Goal: Task Accomplishment & Management: Manage account settings

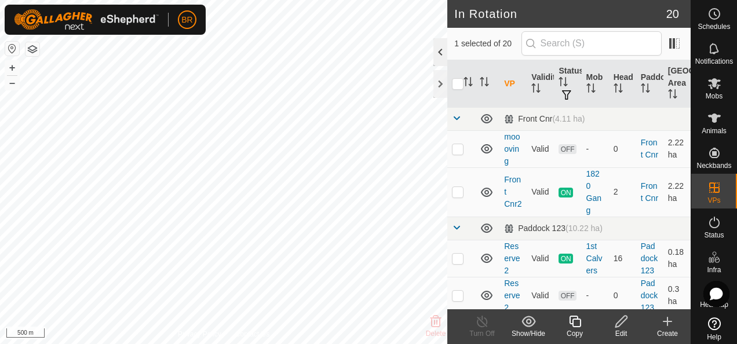
click at [435, 55] on div at bounding box center [440, 52] width 14 height 28
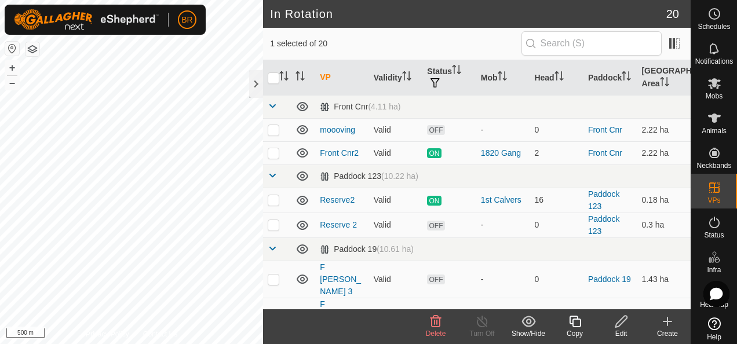
click at [430, 326] on icon at bounding box center [436, 322] width 14 height 14
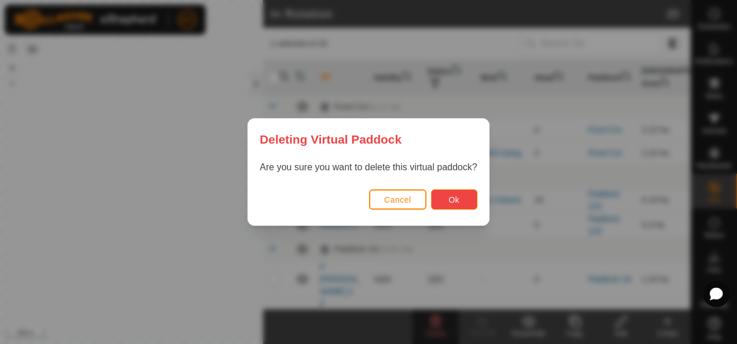
click at [447, 197] on button "Ok" at bounding box center [454, 199] width 46 height 20
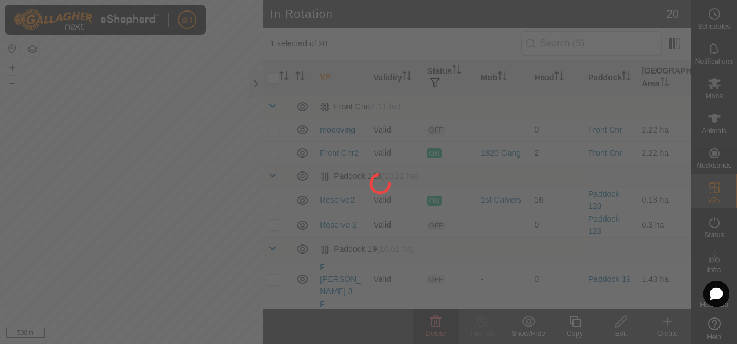
checkbox input "false"
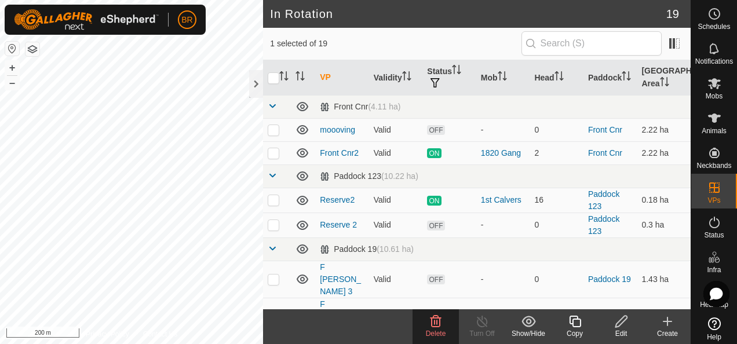
click at [428, 325] on delete-svg-icon at bounding box center [436, 322] width 46 height 14
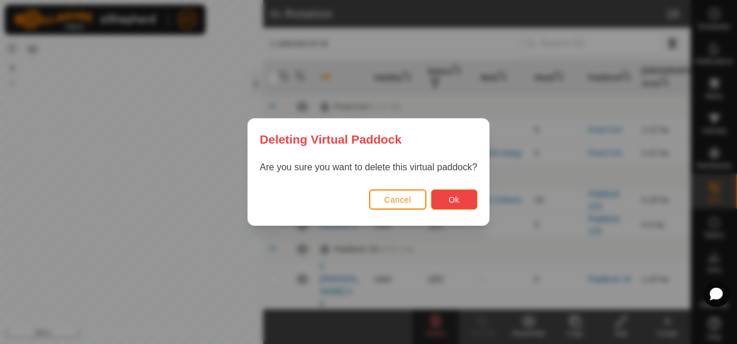
click at [454, 202] on span "Ok" at bounding box center [453, 199] width 11 height 9
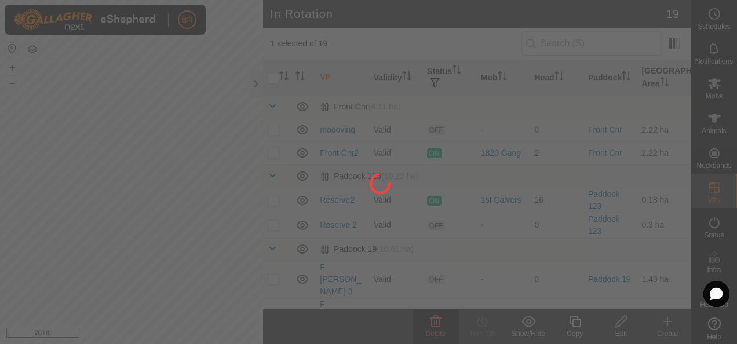
checkbox input "false"
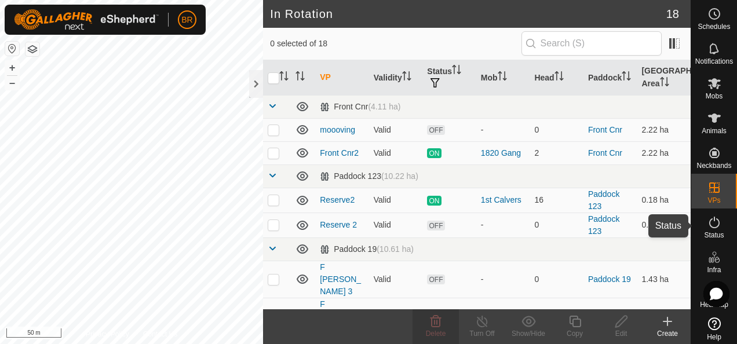
drag, startPoint x: 705, startPoint y: 232, endPoint x: 710, endPoint y: 222, distance: 11.4
click at [704, 232] on span "Status" at bounding box center [714, 235] width 20 height 7
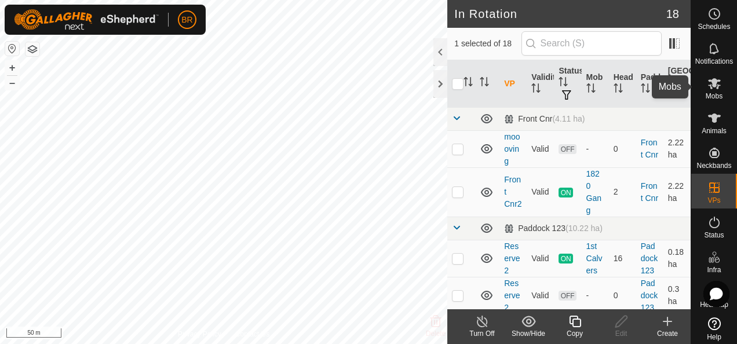
click at [710, 87] on icon at bounding box center [714, 83] width 14 height 14
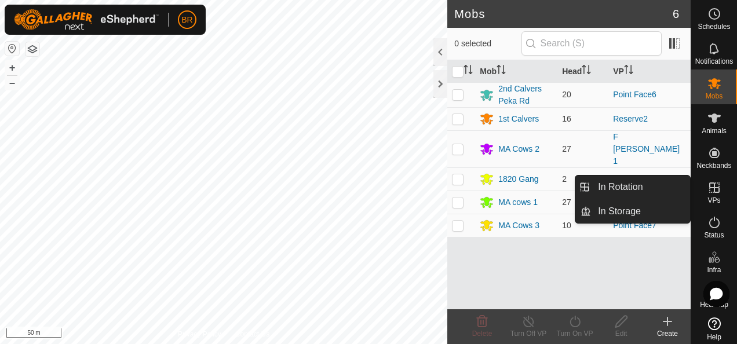
click at [711, 193] on icon at bounding box center [714, 188] width 14 height 14
click at [618, 187] on link "In Rotation" at bounding box center [640, 187] width 99 height 23
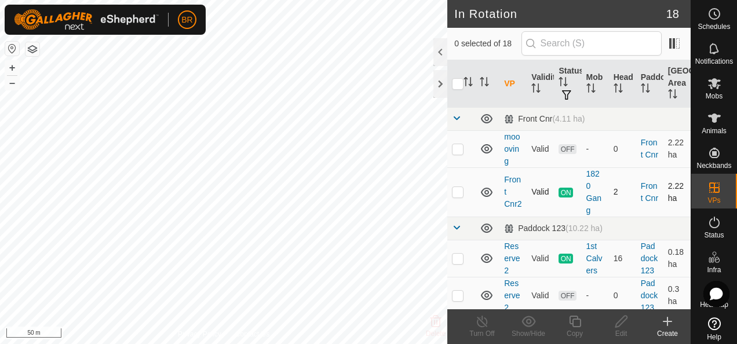
checkbox input "true"
click at [572, 324] on icon at bounding box center [575, 322] width 12 height 12
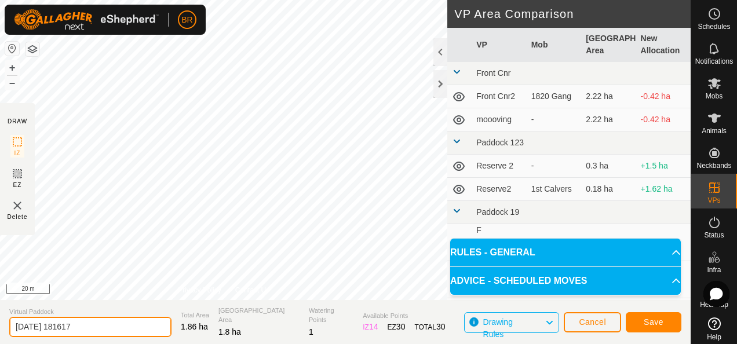
drag, startPoint x: 101, startPoint y: 327, endPoint x: 5, endPoint y: 335, distance: 97.1
click at [5, 335] on section "Virtual Paddock [DATE] 181617 Total Area 1.86 ha Grazing Area 1.8 ha Watering P…" at bounding box center [345, 322] width 691 height 44
type input "Point 7.1"
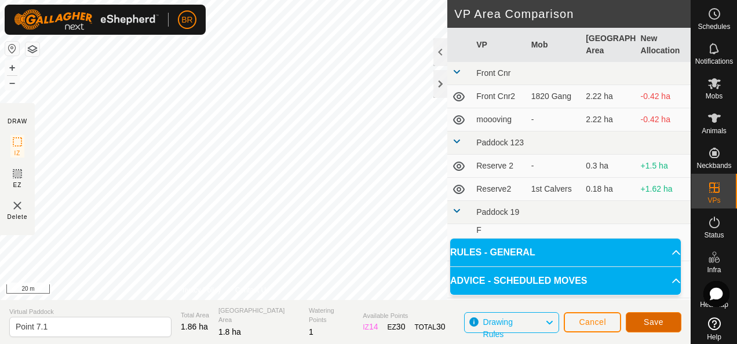
click at [657, 320] on span "Save" at bounding box center [654, 321] width 20 height 9
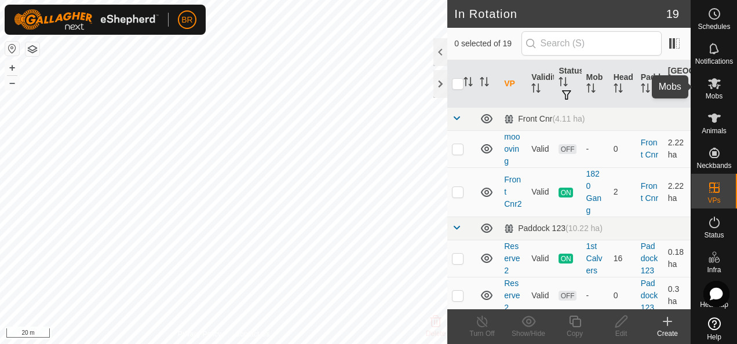
click at [707, 93] on span "Mobs" at bounding box center [714, 96] width 17 height 7
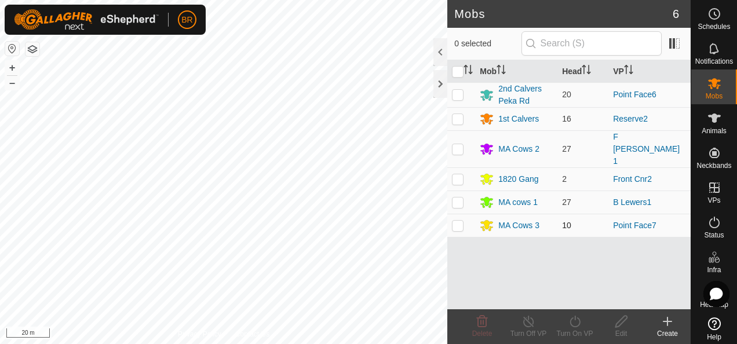
click at [454, 221] on p-checkbox at bounding box center [458, 225] width 12 height 9
checkbox input "true"
click at [455, 93] on p-checkbox at bounding box center [458, 94] width 12 height 9
checkbox input "true"
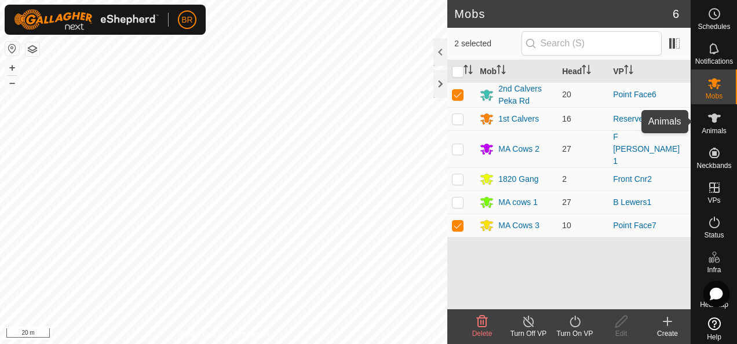
click at [708, 121] on icon at bounding box center [714, 118] width 13 height 9
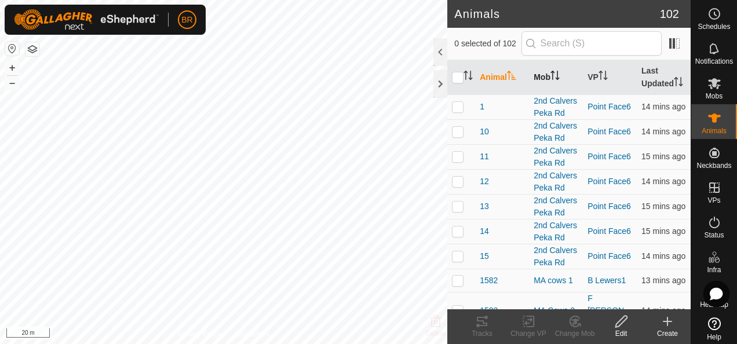
click at [545, 76] on th "Mob" at bounding box center [556, 77] width 54 height 35
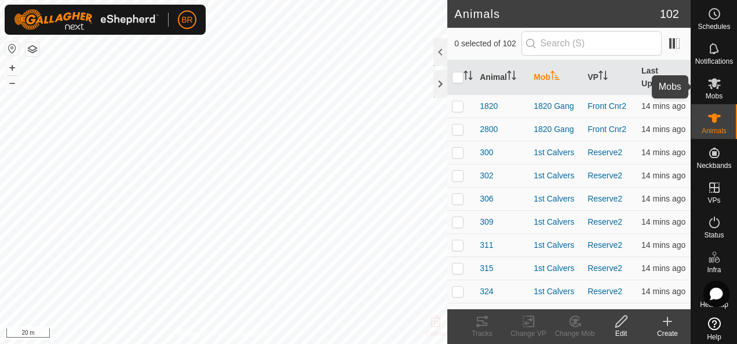
click at [708, 87] on icon at bounding box center [714, 83] width 13 height 11
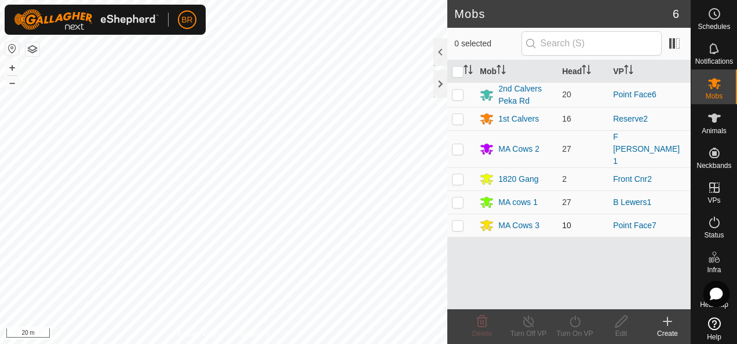
click at [458, 221] on p-checkbox at bounding box center [458, 225] width 12 height 9
checkbox input "true"
click at [455, 95] on p-checkbox at bounding box center [458, 94] width 12 height 9
checkbox input "true"
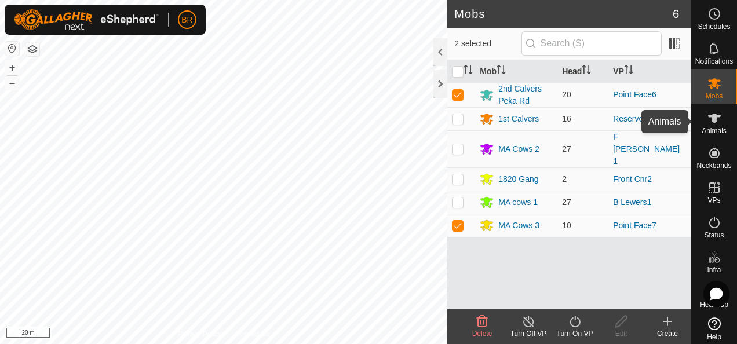
click at [707, 124] on icon at bounding box center [714, 118] width 14 height 14
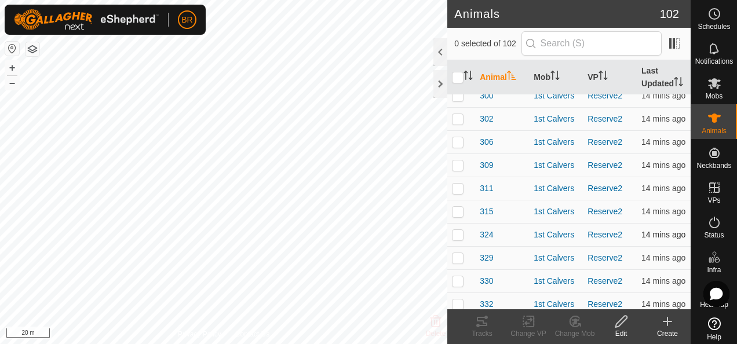
scroll to position [695, 0]
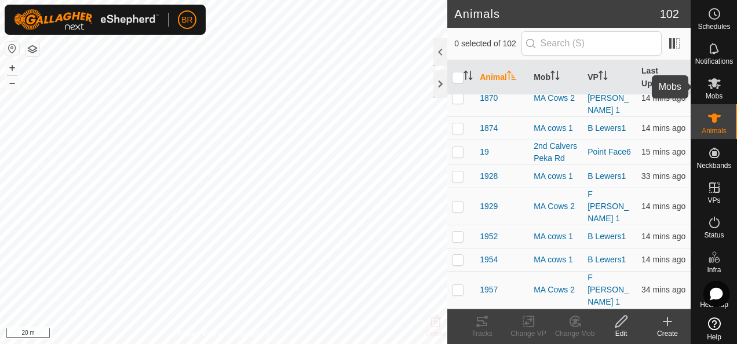
click at [710, 86] on icon at bounding box center [714, 83] width 13 height 11
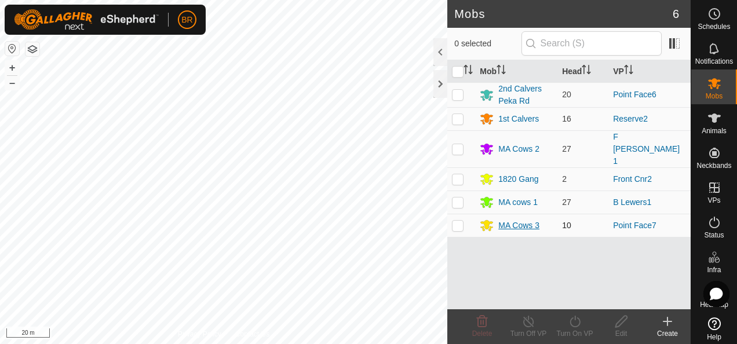
click at [513, 220] on div "MA Cows 3" at bounding box center [518, 226] width 41 height 12
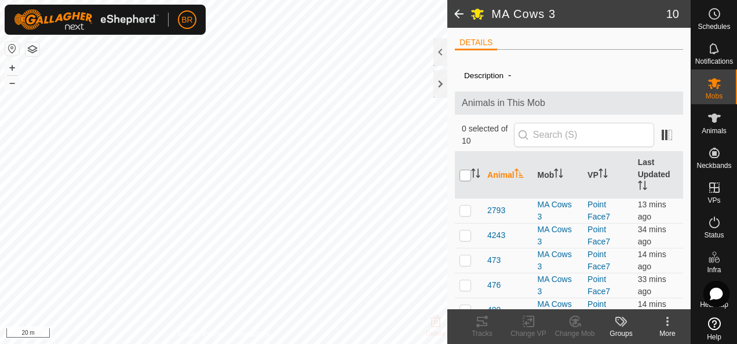
click at [461, 171] on input "checkbox" at bounding box center [465, 176] width 12 height 12
checkbox input "true"
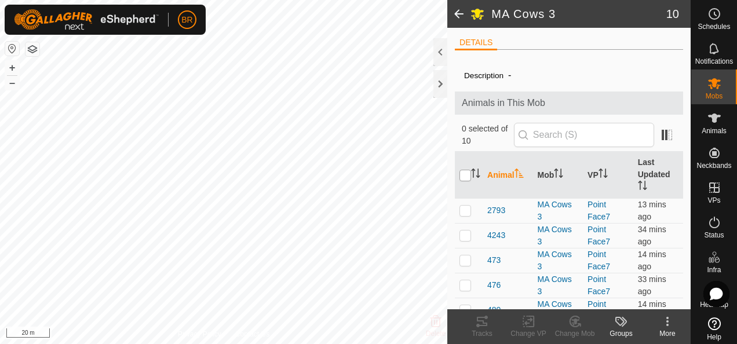
checkbox input "true"
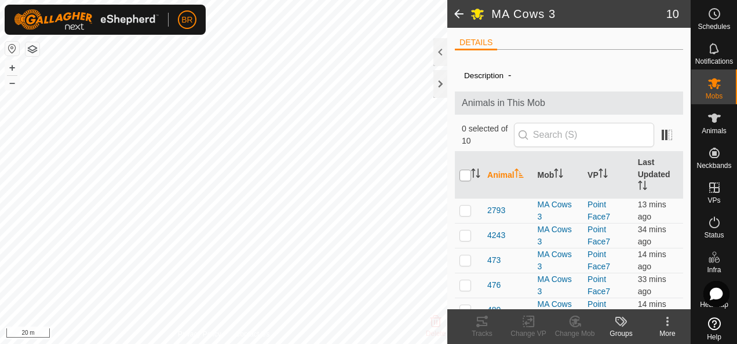
checkbox input "true"
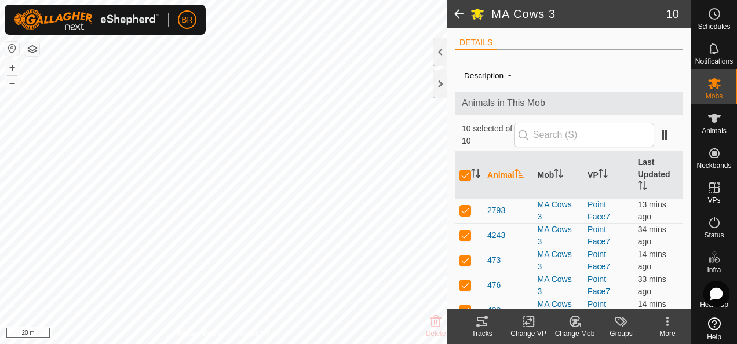
click at [521, 323] on icon at bounding box center [528, 322] width 14 height 14
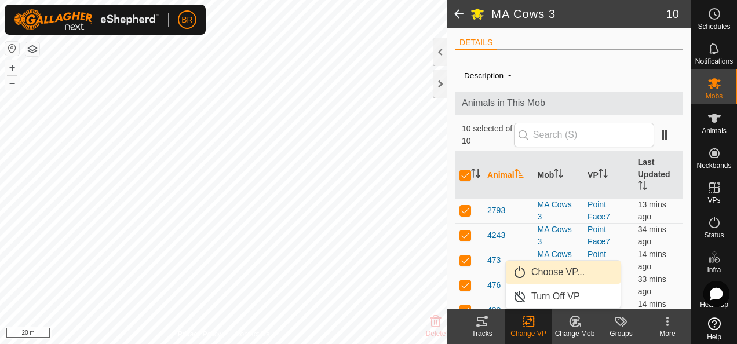
click at [544, 271] on link "Choose VP..." at bounding box center [563, 272] width 115 height 23
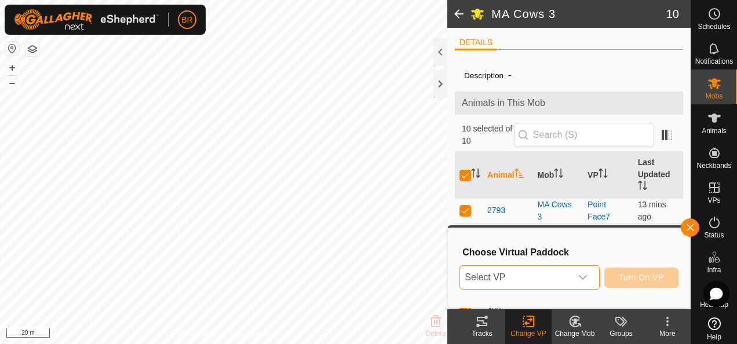
click at [537, 276] on span "Select VP" at bounding box center [515, 277] width 111 height 23
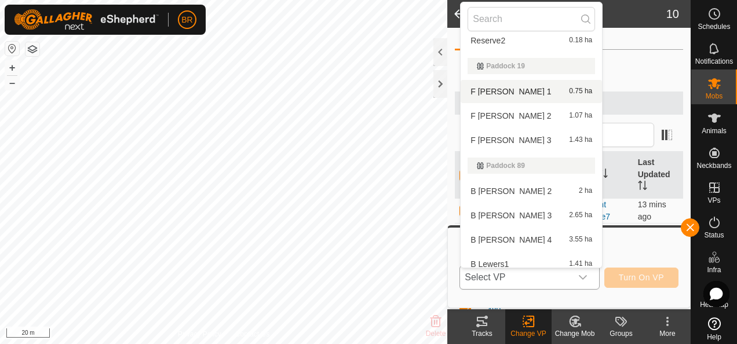
scroll to position [365, 0]
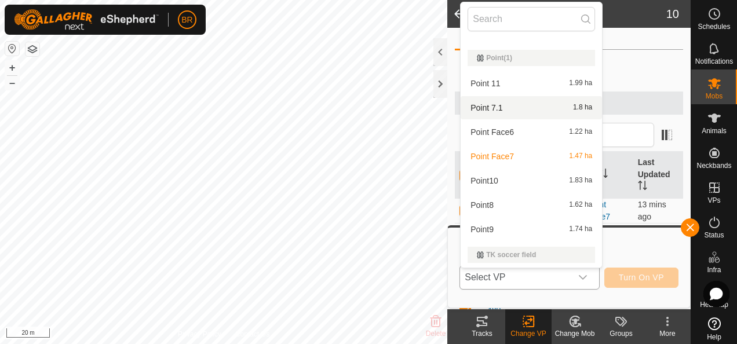
click at [502, 107] on li "Point 7.1 1.8 ha" at bounding box center [531, 107] width 141 height 23
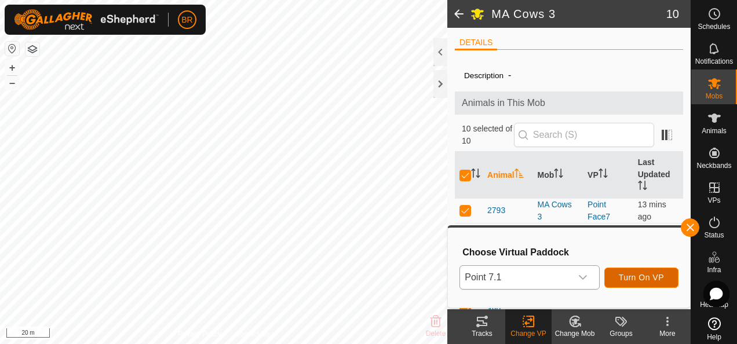
click at [645, 277] on span "Turn On VP" at bounding box center [641, 277] width 45 height 9
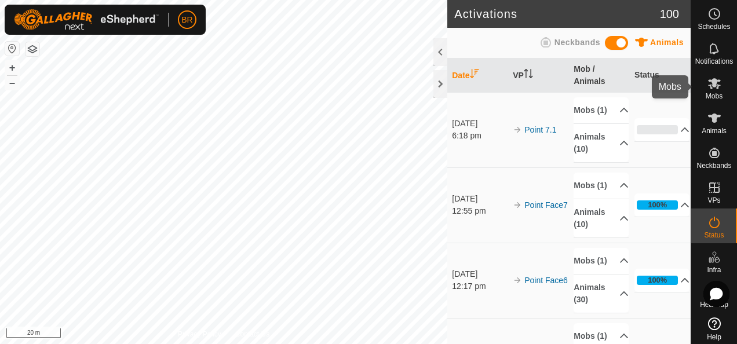
click at [708, 87] on icon at bounding box center [714, 83] width 13 height 11
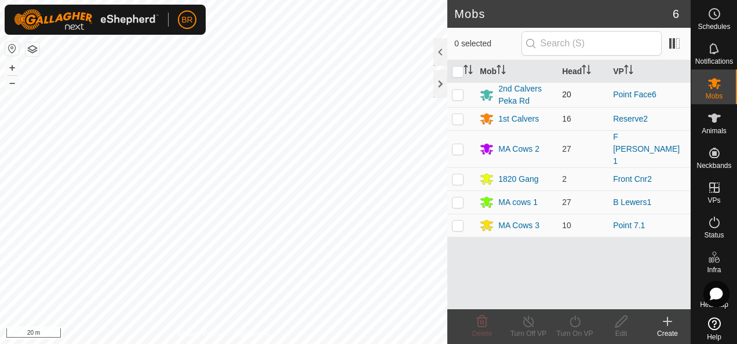
click at [456, 92] on p-checkbox at bounding box center [458, 94] width 12 height 9
checkbox input "true"
click at [513, 88] on div "2nd Calvers Peka Rd" at bounding box center [525, 95] width 54 height 24
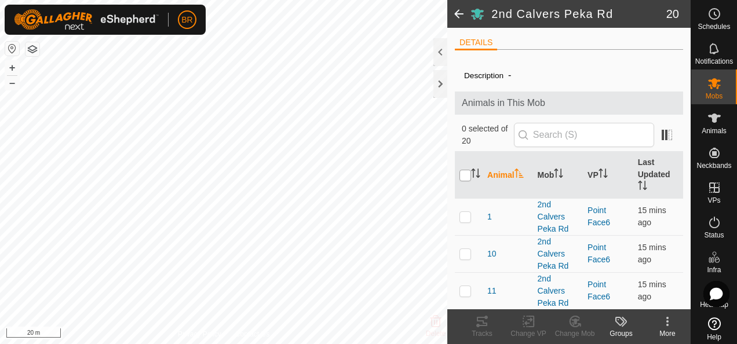
click at [465, 172] on input "checkbox" at bounding box center [465, 176] width 12 height 12
checkbox input "true"
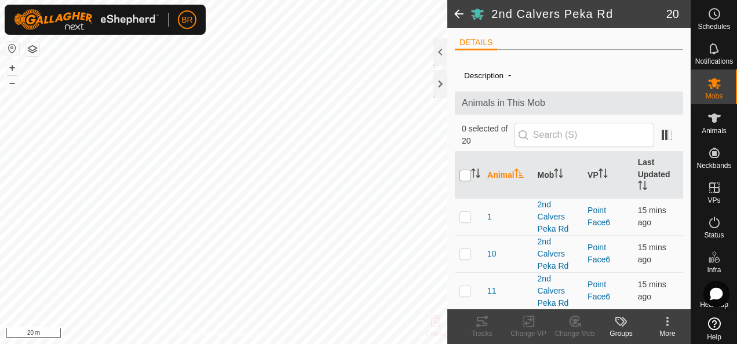
checkbox input "true"
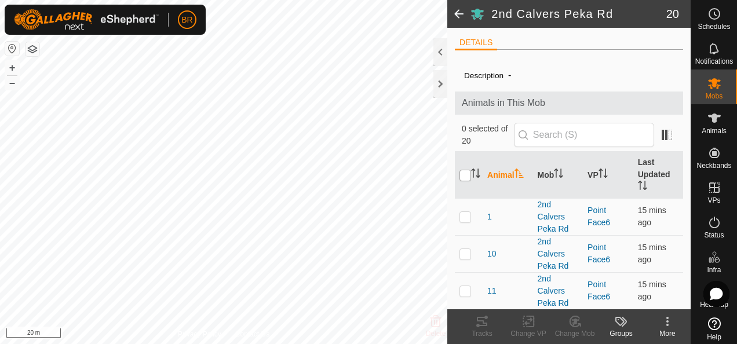
checkbox input "true"
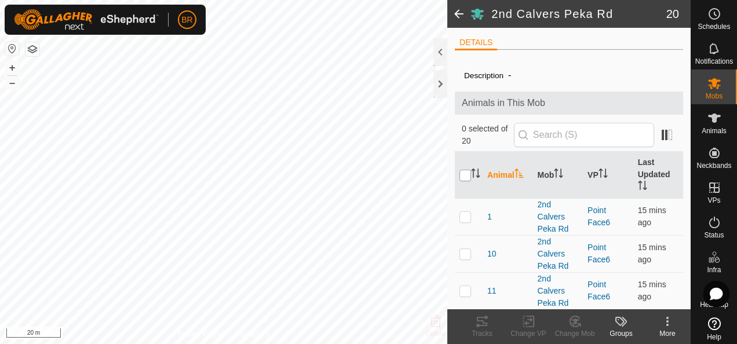
checkbox input "true"
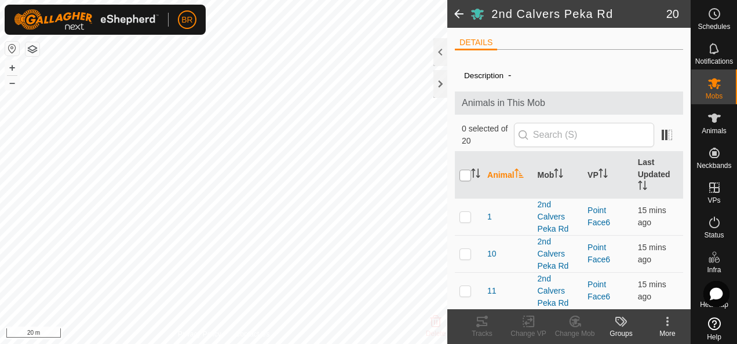
checkbox input "true"
click at [529, 323] on icon at bounding box center [528, 322] width 8 height 8
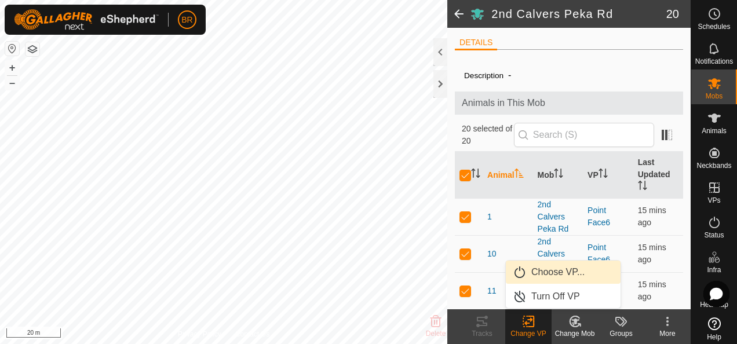
click at [537, 269] on link "Choose VP..." at bounding box center [563, 272] width 115 height 23
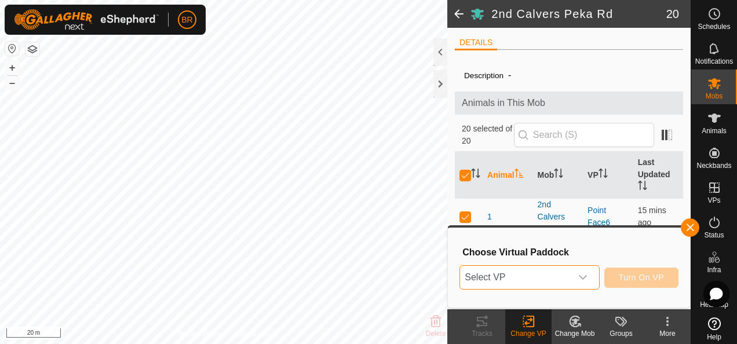
click at [541, 269] on span "Select VP" at bounding box center [515, 277] width 111 height 23
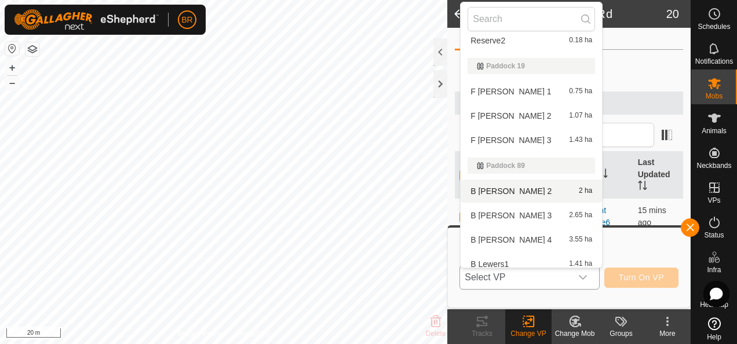
scroll to position [249, 0]
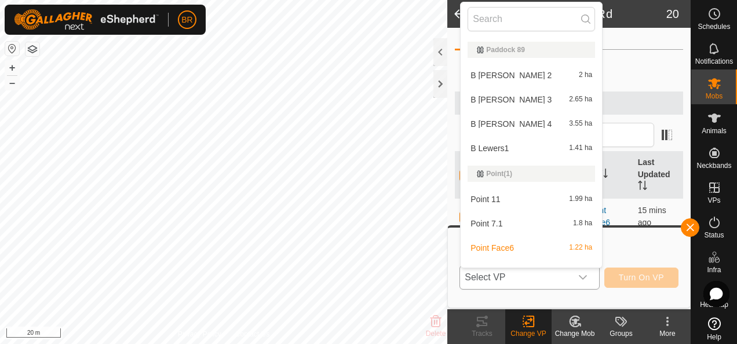
click at [524, 221] on li "Point 7.1 1.8 ha" at bounding box center [531, 223] width 141 height 23
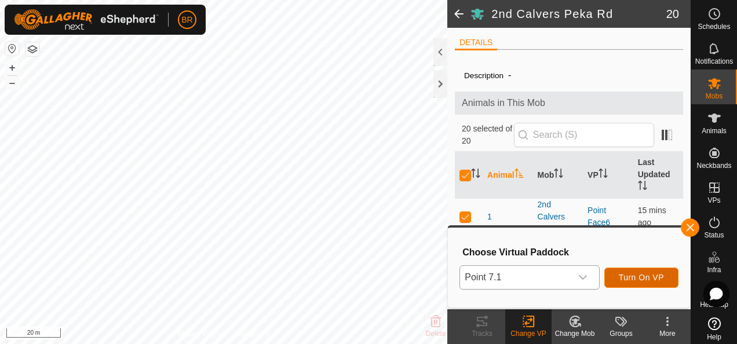
click at [627, 275] on span "Turn On VP" at bounding box center [641, 277] width 45 height 9
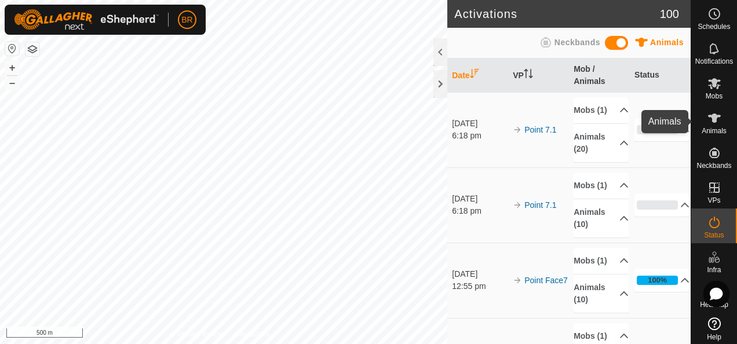
click at [707, 123] on icon at bounding box center [714, 118] width 14 height 14
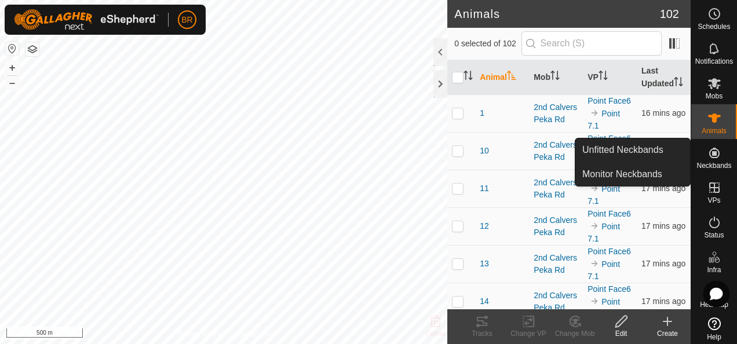
click at [709, 155] on icon at bounding box center [714, 153] width 10 height 10
click at [638, 169] on link "Monitor Neckbands" at bounding box center [632, 174] width 115 height 23
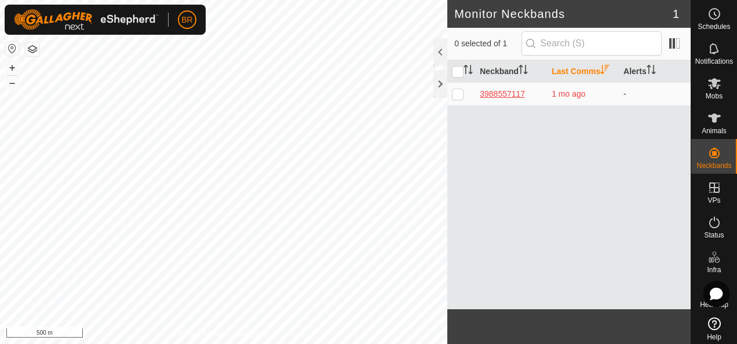
click at [501, 90] on div "3988557117" at bounding box center [511, 94] width 63 height 12
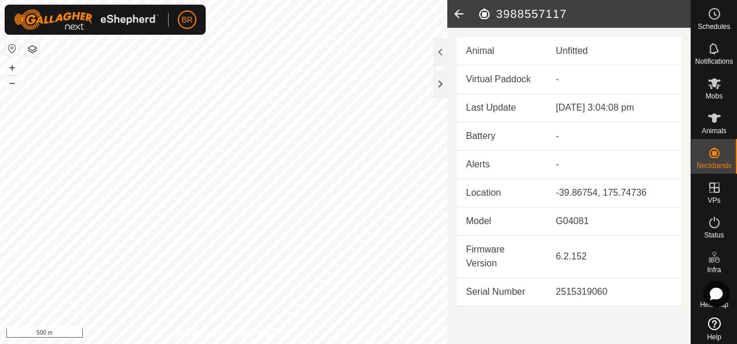
click at [457, 16] on icon at bounding box center [458, 14] width 23 height 28
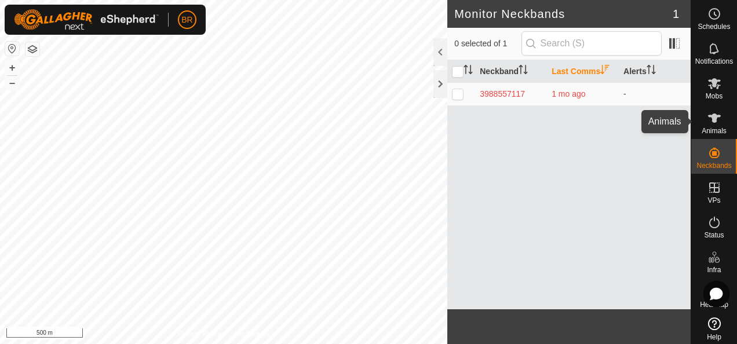
click at [710, 123] on icon at bounding box center [714, 118] width 14 height 14
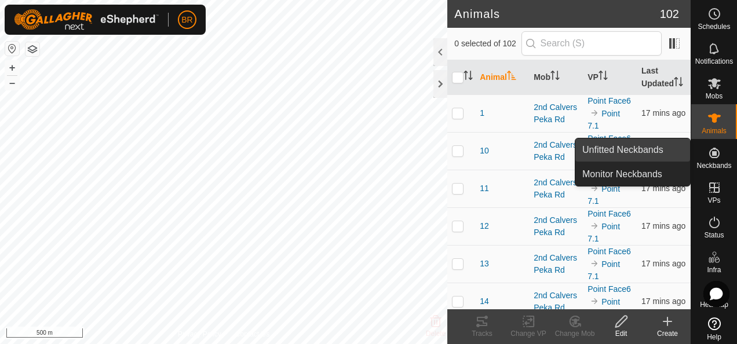
click at [645, 148] on link "Unfitted Neckbands" at bounding box center [632, 149] width 115 height 23
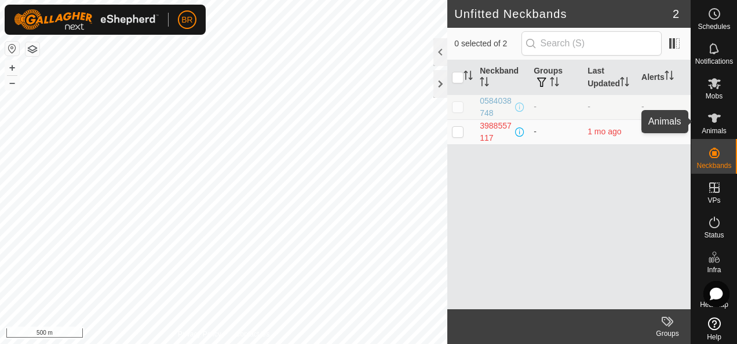
click at [711, 116] on icon at bounding box center [714, 118] width 13 height 9
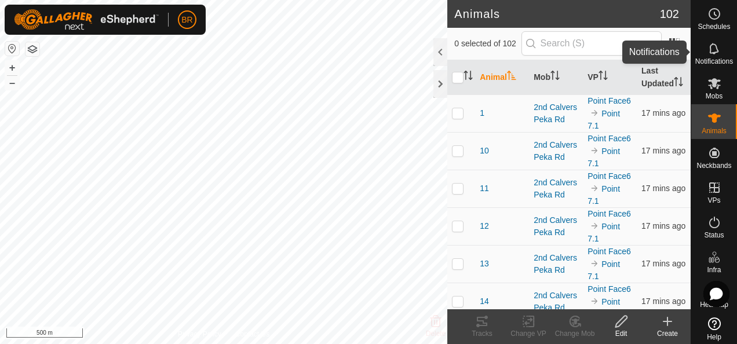
click at [707, 46] on icon at bounding box center [714, 49] width 14 height 14
